Goal: Find specific page/section: Find specific page/section

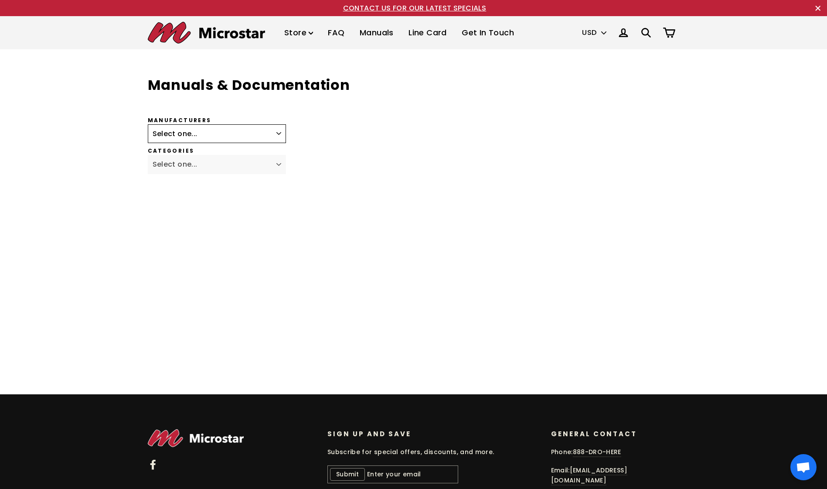
click at [258, 124] on select "Select one... Fagor Renishaw Newall ACU-RITE Heidenhain Magnescale Mitutoyo Met…" at bounding box center [217, 133] width 139 height 19
click at [377, 34] on link "Manuals" at bounding box center [376, 33] width 47 height 26
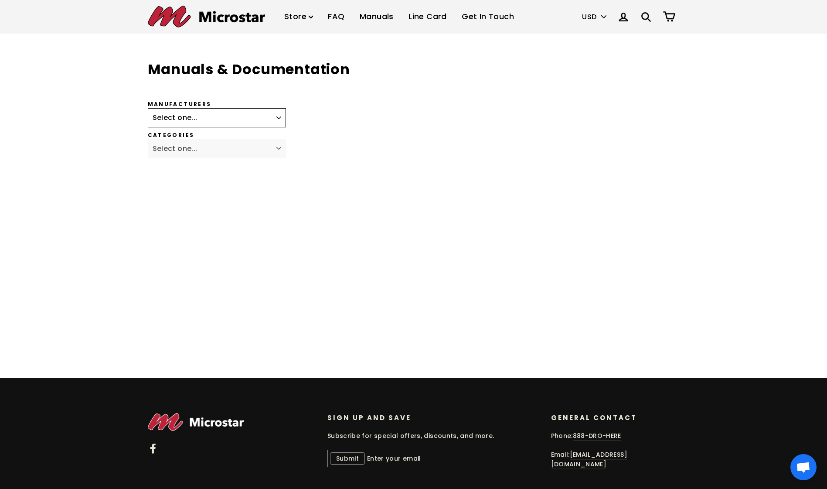
click at [279, 120] on select "Select one... Fagor Renishaw Newall ACU-RITE Heidenhain Magnescale Mitutoyo Met…" at bounding box center [217, 117] width 139 height 19
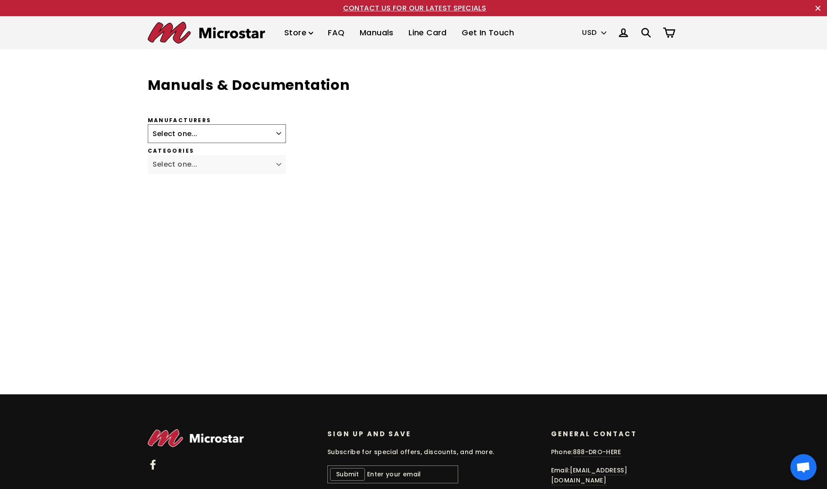
click at [334, 35] on link "FAQ" at bounding box center [336, 33] width 30 height 26
